Goal: Find specific page/section: Find specific page/section

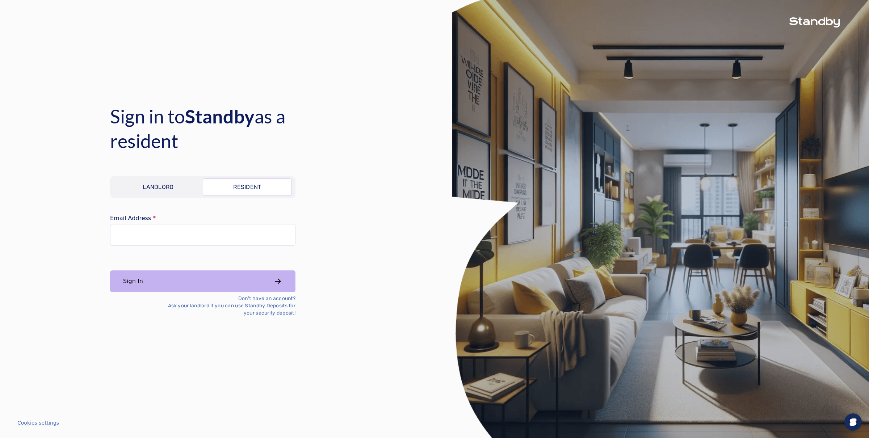
click at [155, 191] on p "Landlord" at bounding box center [158, 187] width 31 height 9
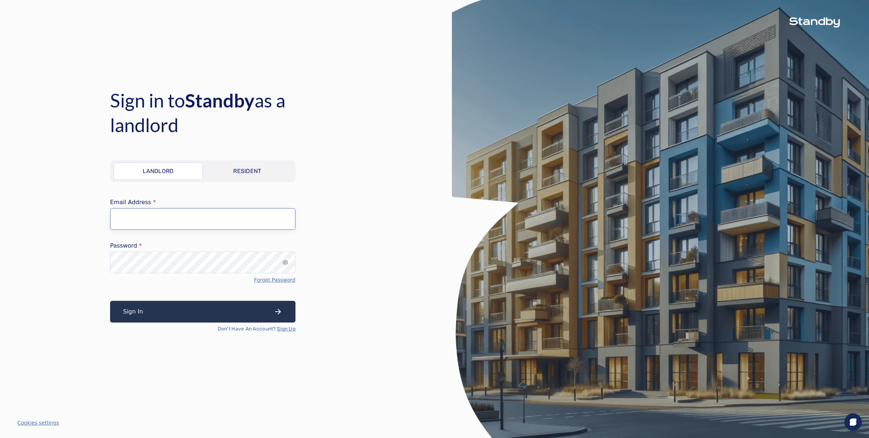
click at [162, 219] on input "Email Address" at bounding box center [202, 219] width 185 height 22
type input "**********"
drag, startPoint x: 135, startPoint y: 313, endPoint x: 281, endPoint y: 296, distance: 147.6
click at [135, 313] on button "Sign In" at bounding box center [202, 312] width 185 height 22
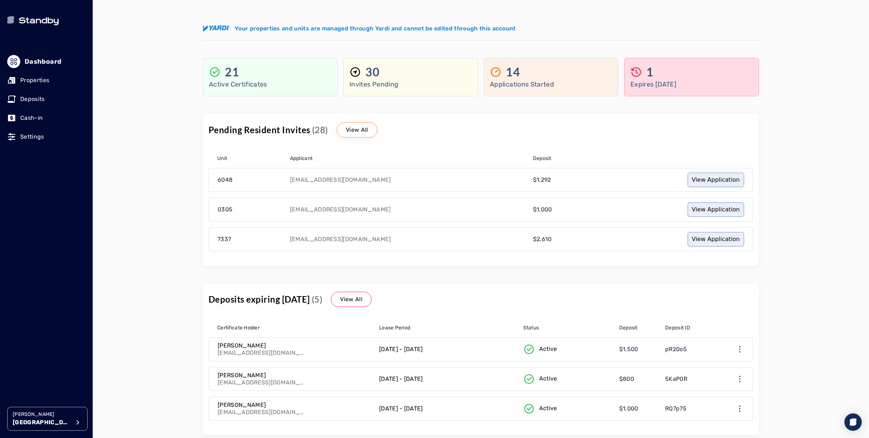
click at [30, 81] on p "Properties" at bounding box center [34, 80] width 29 height 9
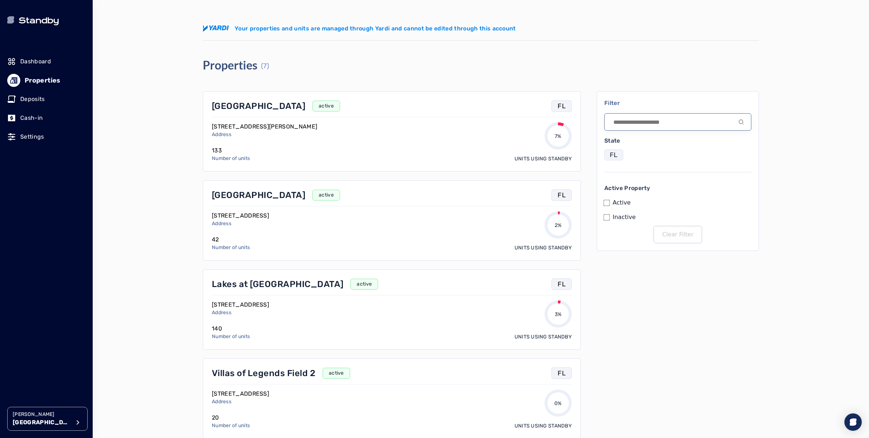
click at [625, 121] on input at bounding box center [677, 121] width 147 height 17
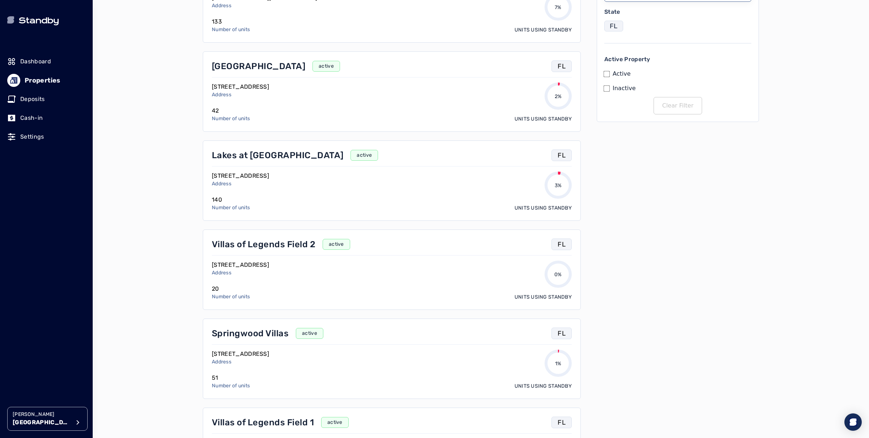
scroll to position [363, 0]
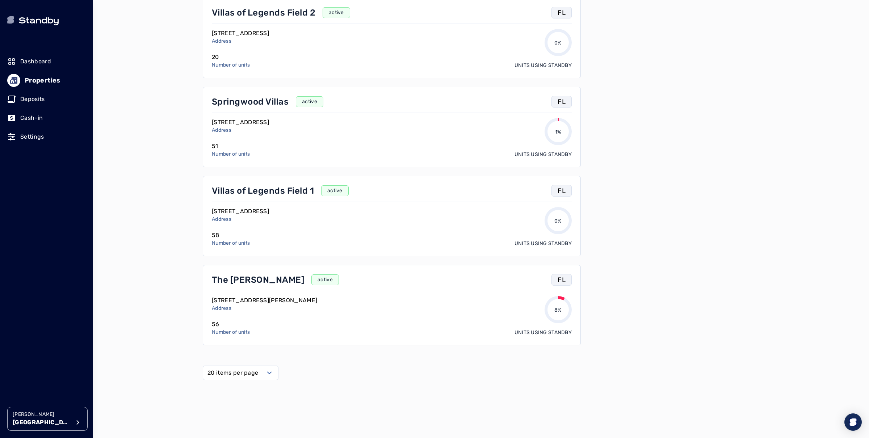
drag, startPoint x: 235, startPoint y: 373, endPoint x: 235, endPoint y: 380, distance: 6.5
click at [235, 373] on label "20 items per page" at bounding box center [233, 373] width 51 height 9
click at [233, 434] on span "50 items per page" at bounding box center [234, 435] width 51 height 9
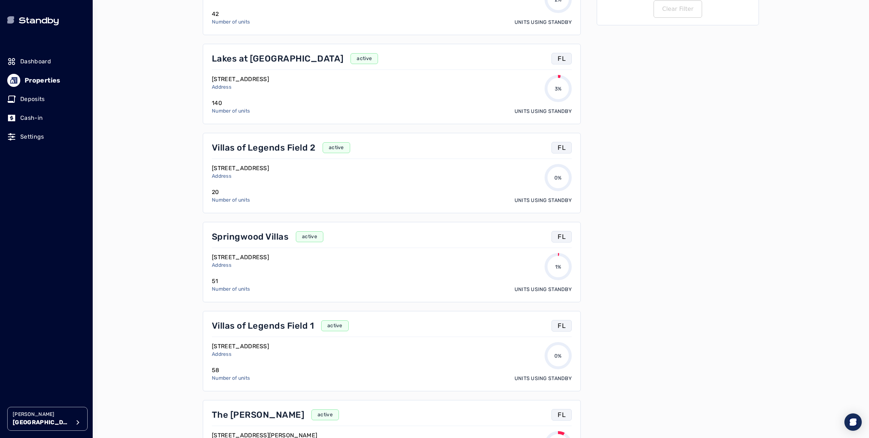
scroll to position [363, 0]
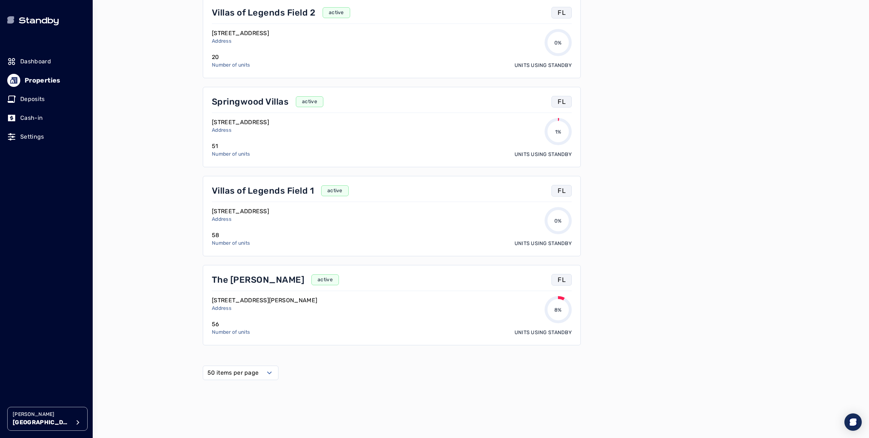
click at [38, 410] on button "[PERSON_NAME] [PERSON_NAME][GEOGRAPHIC_DATA]" at bounding box center [47, 419] width 80 height 24
click at [131, 356] on li "Avenue 5" at bounding box center [157, 356] width 115 height 14
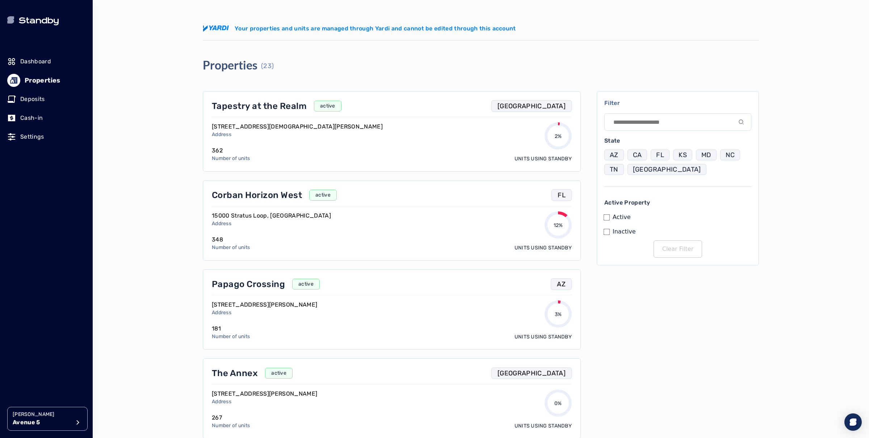
click at [272, 200] on p "Corban Horizon West" at bounding box center [257, 195] width 90 height 12
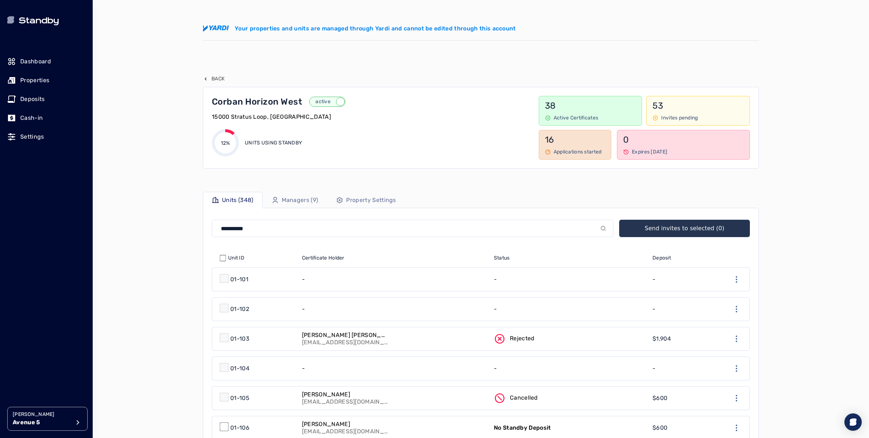
click at [347, 335] on p "[PERSON_NAME] [PERSON_NAME] [PERSON_NAME]" at bounding box center [345, 335] width 87 height 7
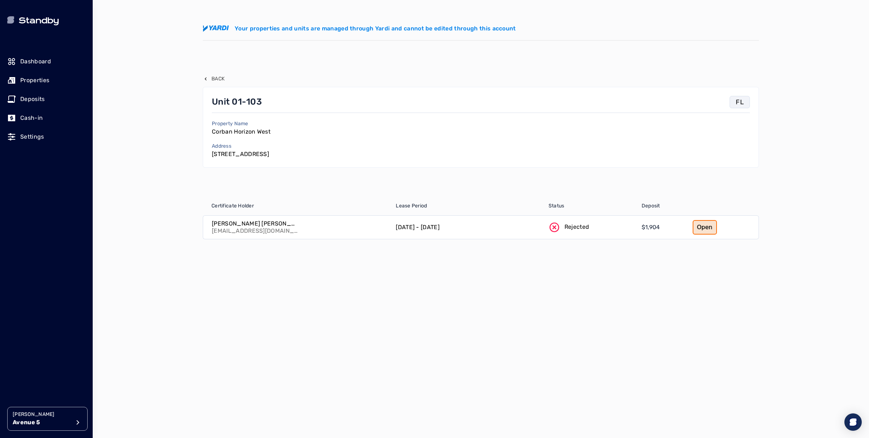
click at [711, 229] on link "Open" at bounding box center [705, 227] width 24 height 14
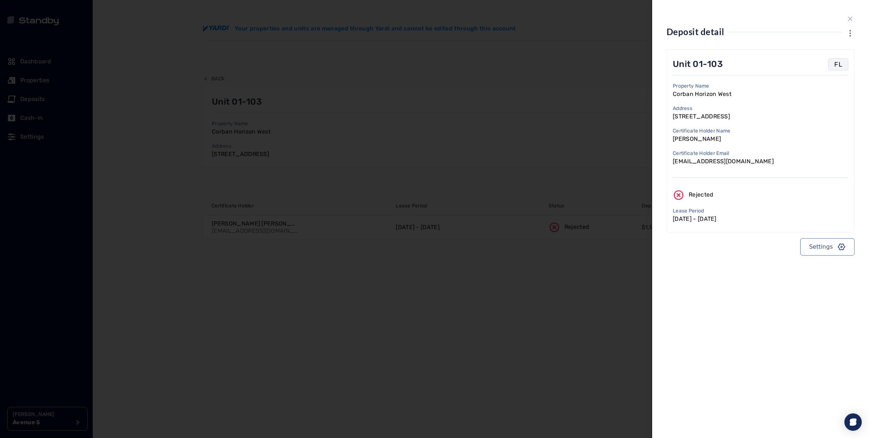
click at [849, 17] on icon "close sidebar" at bounding box center [850, 19] width 5 height 5
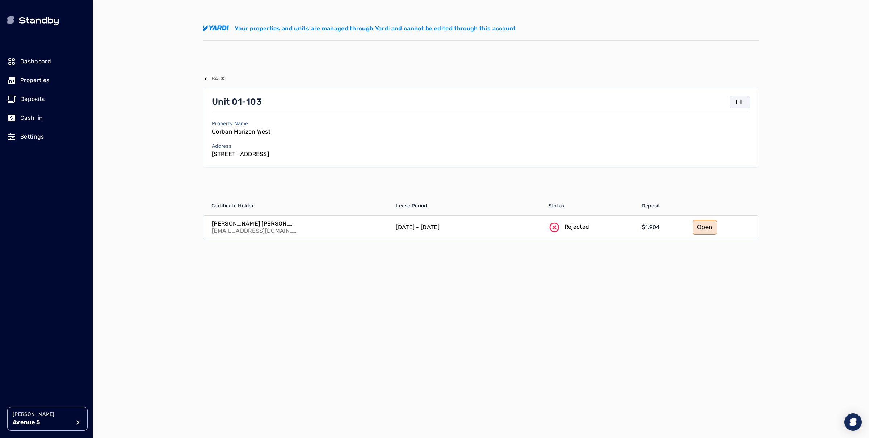
click at [231, 233] on p "[EMAIL_ADDRESS][DOMAIN_NAME]" at bounding box center [255, 230] width 87 height 7
copy p "[EMAIL_ADDRESS][DOMAIN_NAME]"
click at [218, 79] on p "Back" at bounding box center [218, 78] width 13 height 7
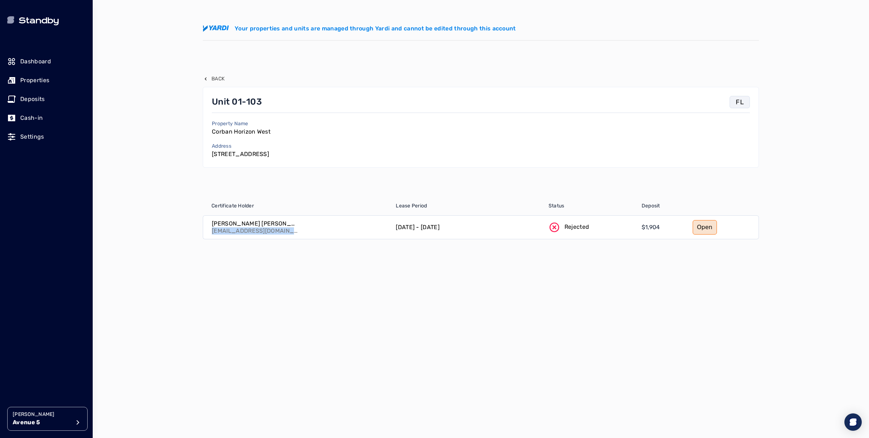
click at [218, 77] on p "Back" at bounding box center [218, 78] width 13 height 7
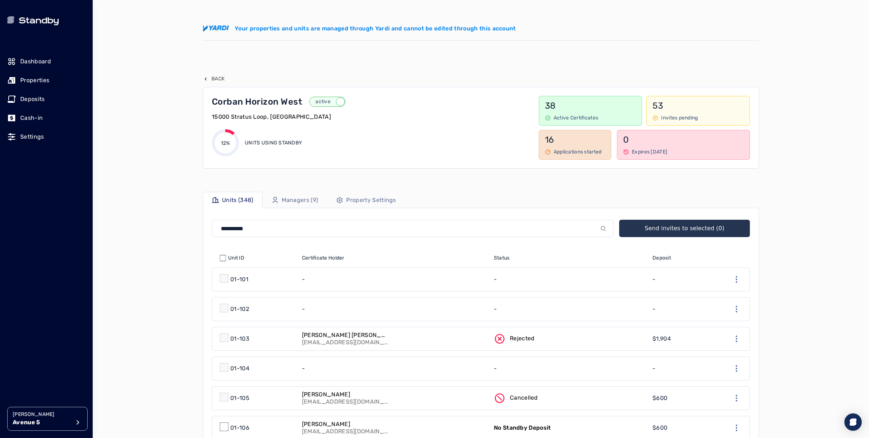
click at [299, 202] on p "Managers (9)" at bounding box center [300, 200] width 37 height 9
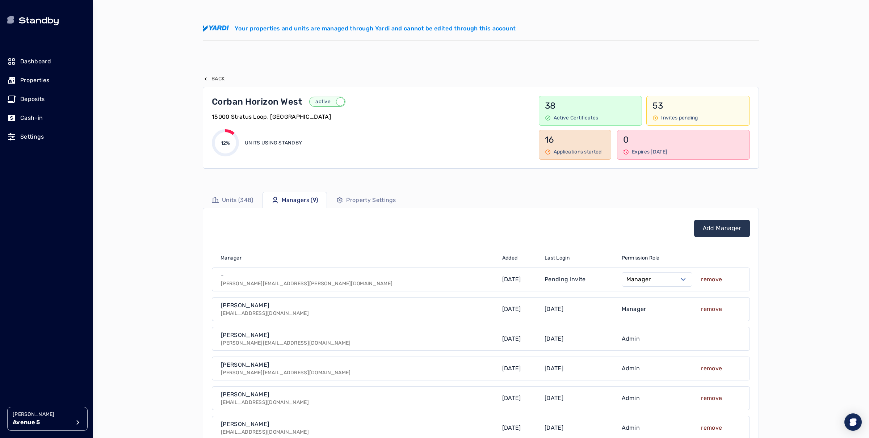
scroll to position [252, 0]
